Goal: Information Seeking & Learning: Learn about a topic

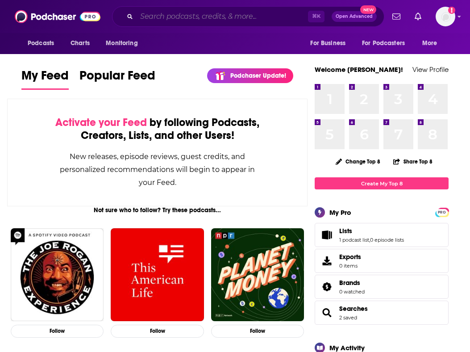
click at [227, 15] on input "Search podcasts, credits, & more..." at bounding box center [223, 16] width 172 height 14
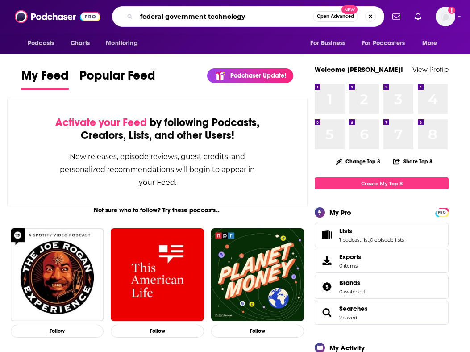
type input "federal government technology"
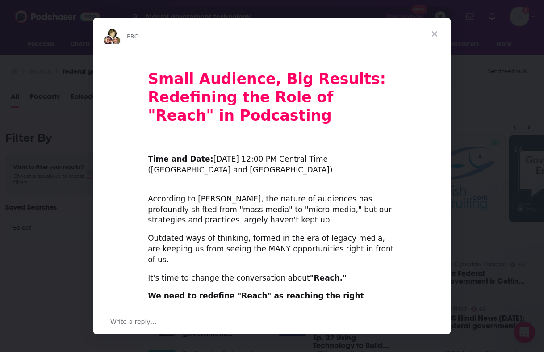
click at [435, 32] on span "Close" at bounding box center [435, 34] width 32 height 32
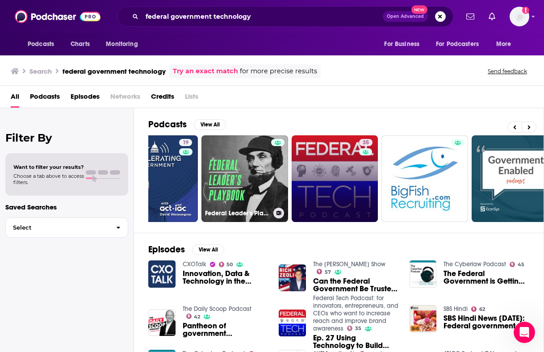
scroll to position [0, 118]
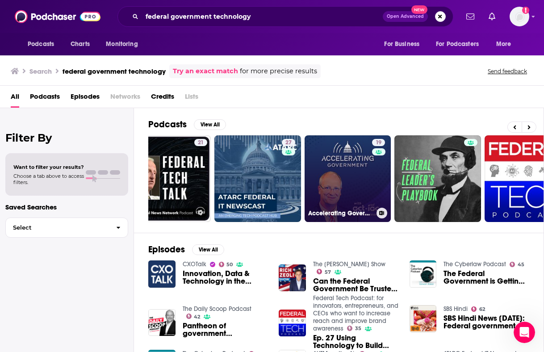
click at [324, 159] on link "19 Accelerating Government with ACT-IAC" at bounding box center [348, 178] width 87 height 87
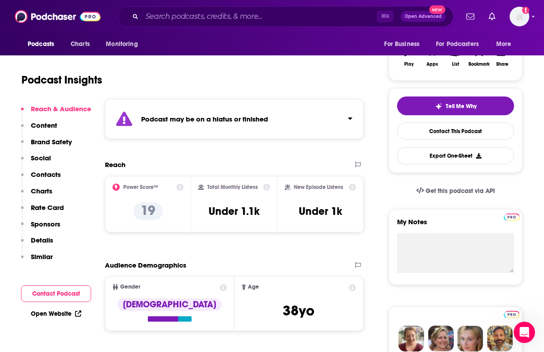
scroll to position [54, 0]
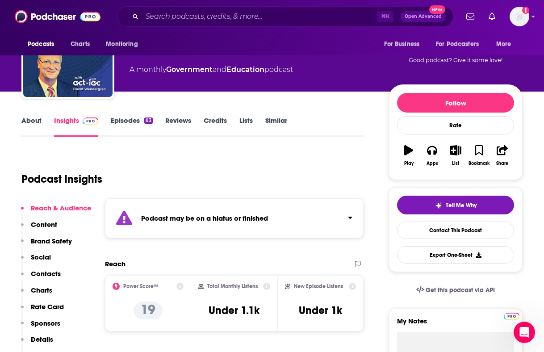
click at [135, 118] on link "Episodes 83" at bounding box center [132, 126] width 42 height 21
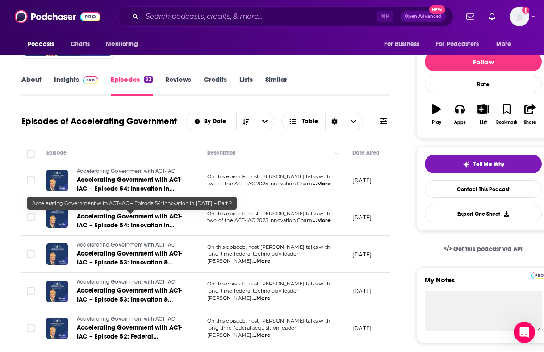
scroll to position [165, 0]
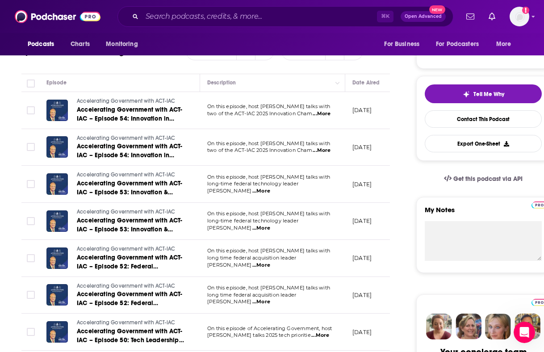
click at [322, 113] on span "...More" at bounding box center [322, 113] width 18 height 7
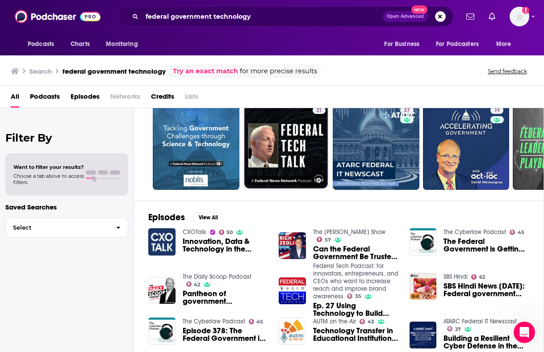
scroll to position [44, 0]
